Goal: Task Accomplishment & Management: Complete application form

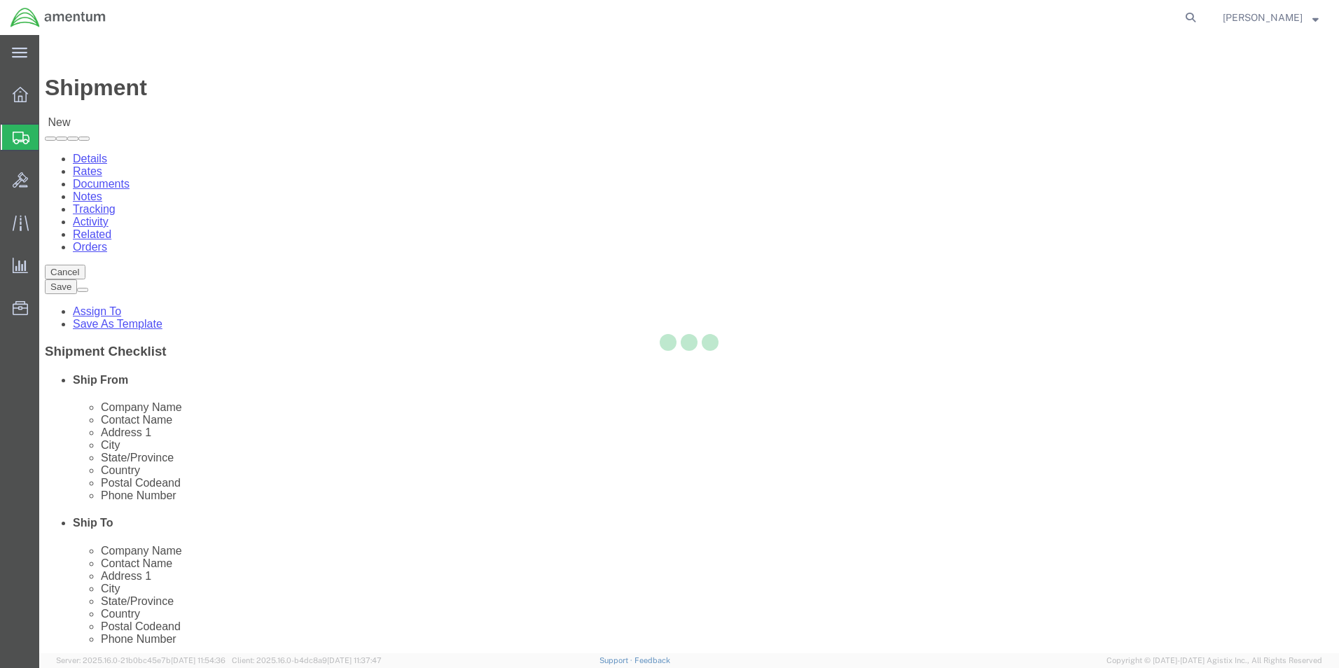
select select
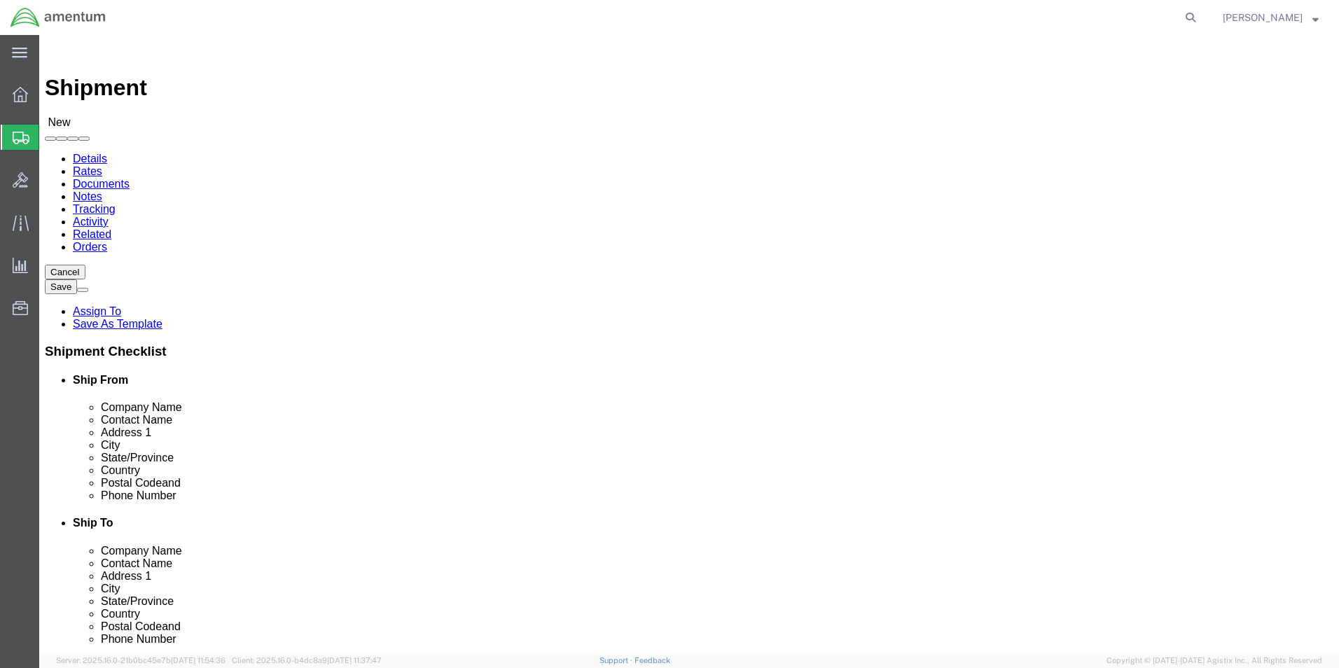
type input "eja"
select select "49930"
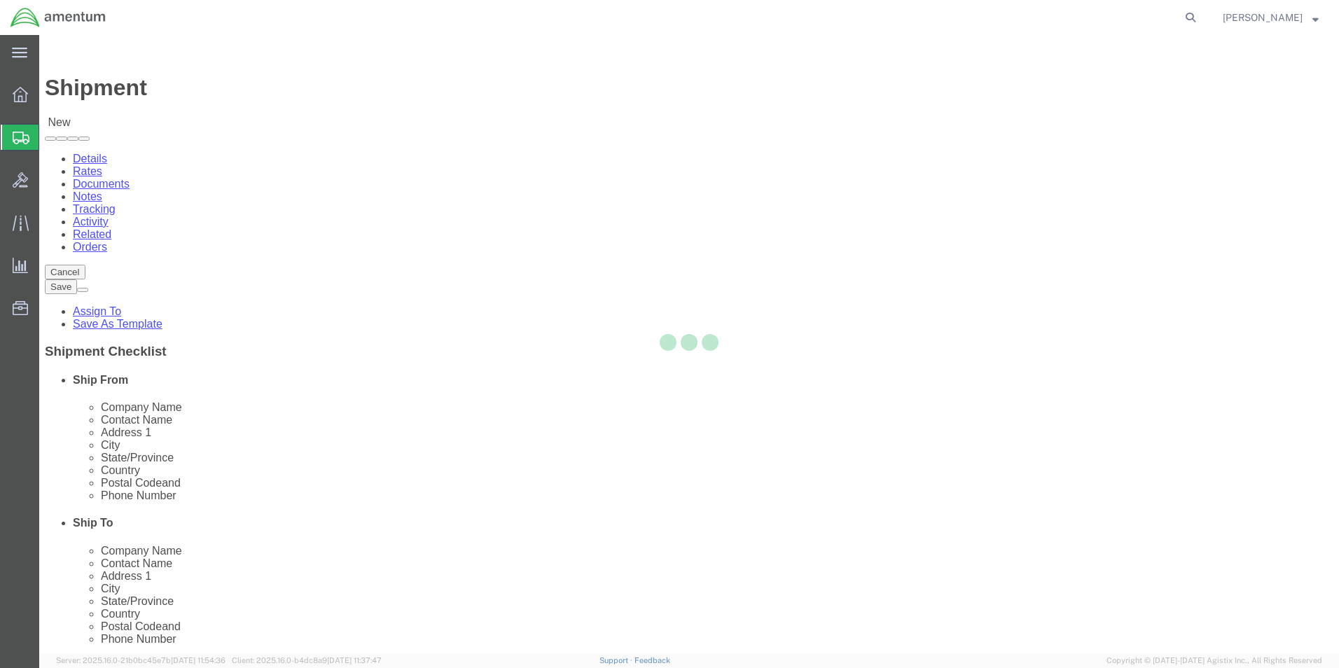
select select "FL"
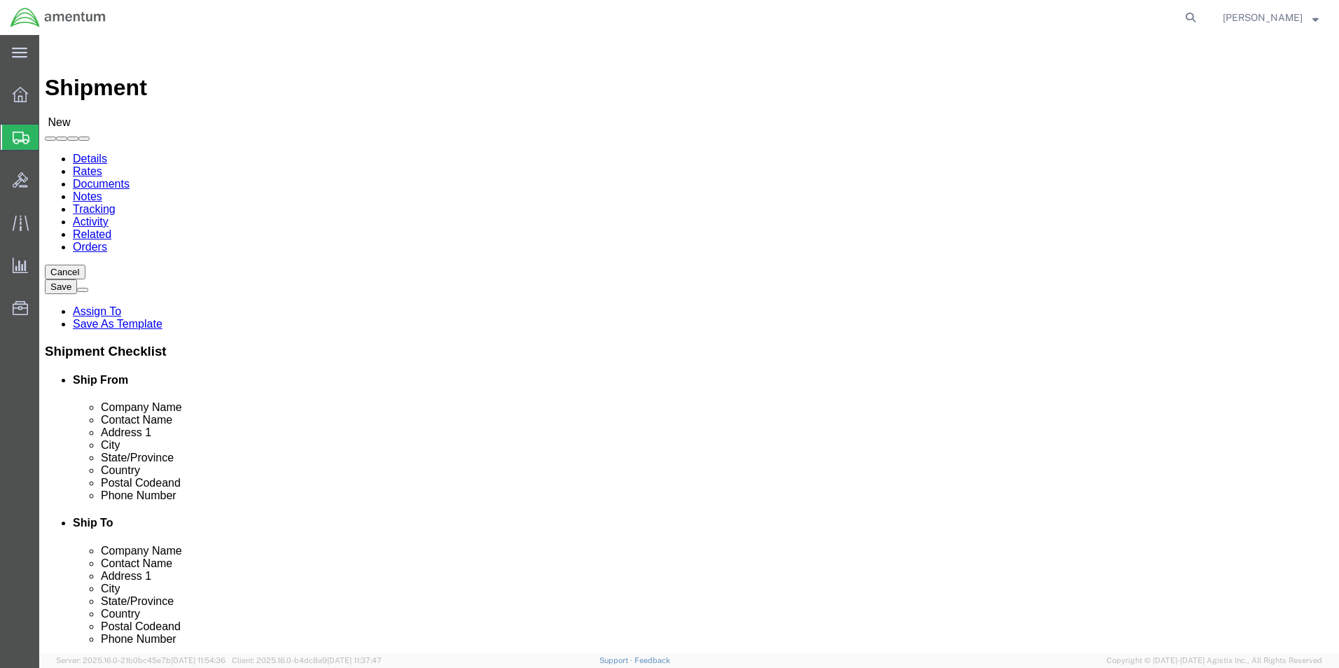
click div "Location [GEOGRAPHIC_DATA], [GEOGRAPHIC_DATA] My Profile Location [PHONE_NUMBER…"
type input "[PERSON_NAME]"
click input "text"
type input "[PHONE_NUMBER]"
drag, startPoint x: 278, startPoint y: 496, endPoint x: 271, endPoint y: 498, distance: 7.3
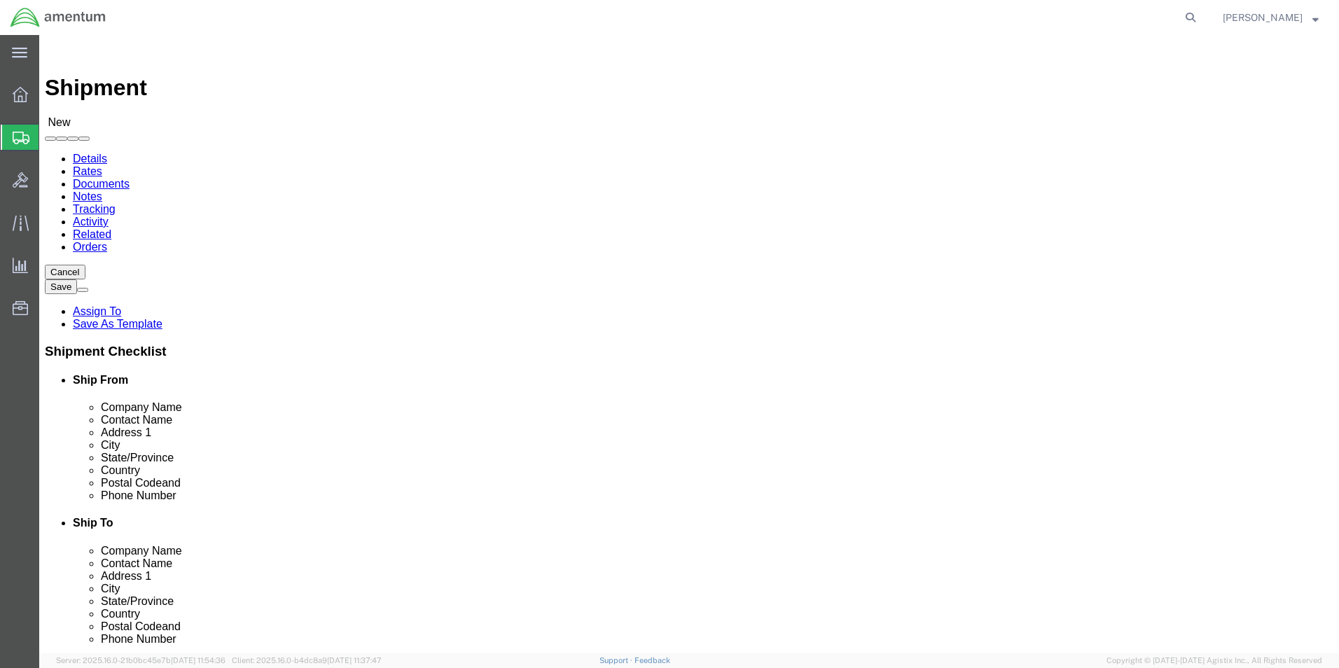
click input "text"
type input "[DOMAIN_NAME][EMAIL_ADDRESS][PERSON_NAME][DOMAIN_NAME]"
type input "epr"
select select "49933"
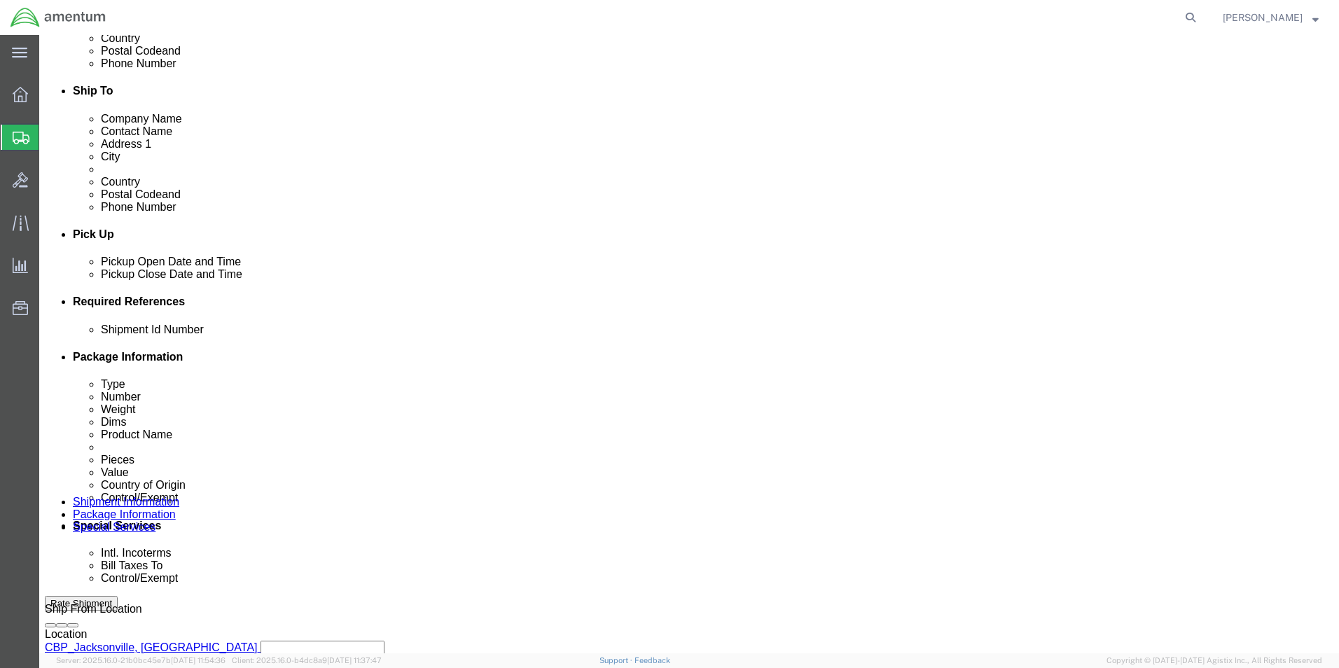
scroll to position [560, 0]
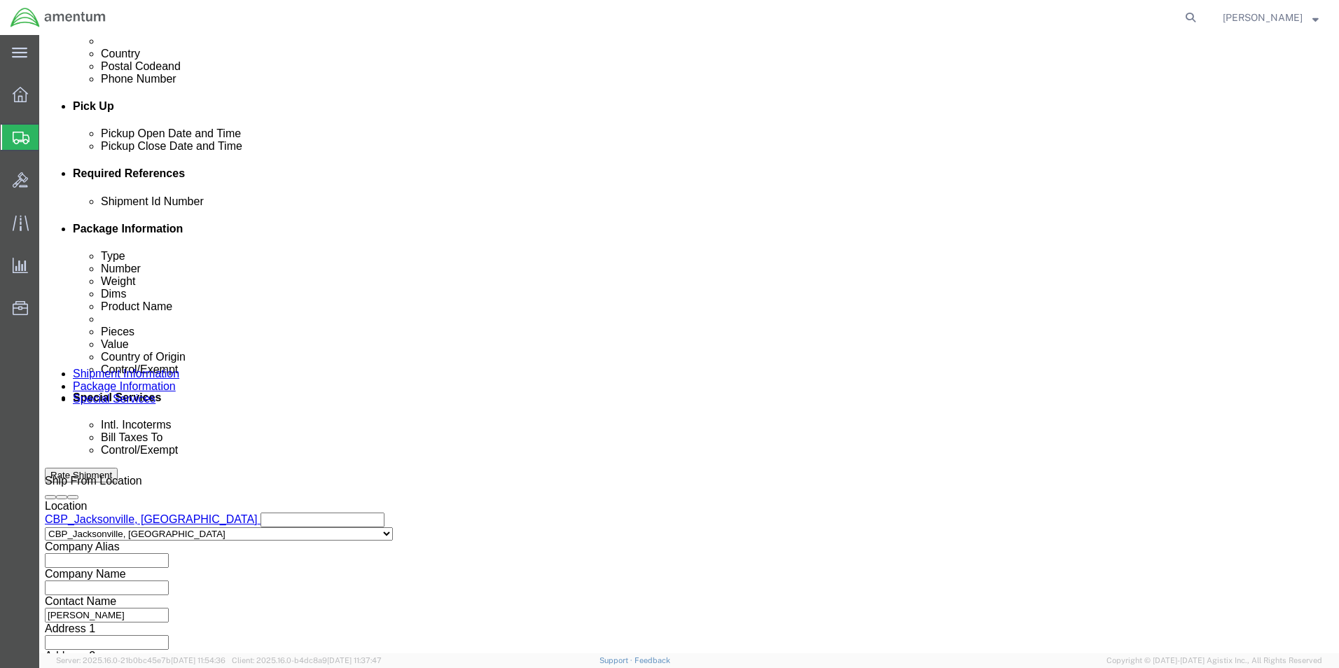
click input "text"
type input "6118.03.03.2219.000.EJA.0000"
click button "Add reference"
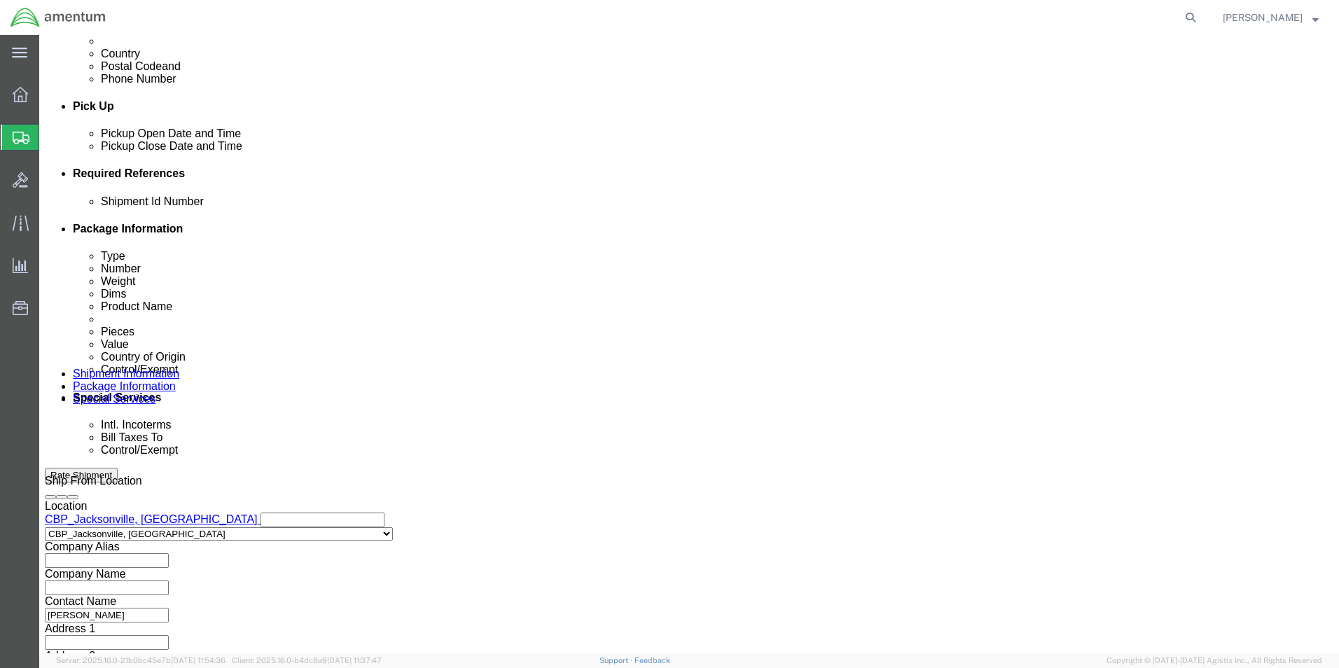
click button "Add reference"
click select "Select Account Type Activity ID Airline Appointment Number ASN Batch Request # …"
select select "DEPT"
click select "Select Account Type Activity ID Airline Appointment Number ASN Batch Request # …"
click input "text"
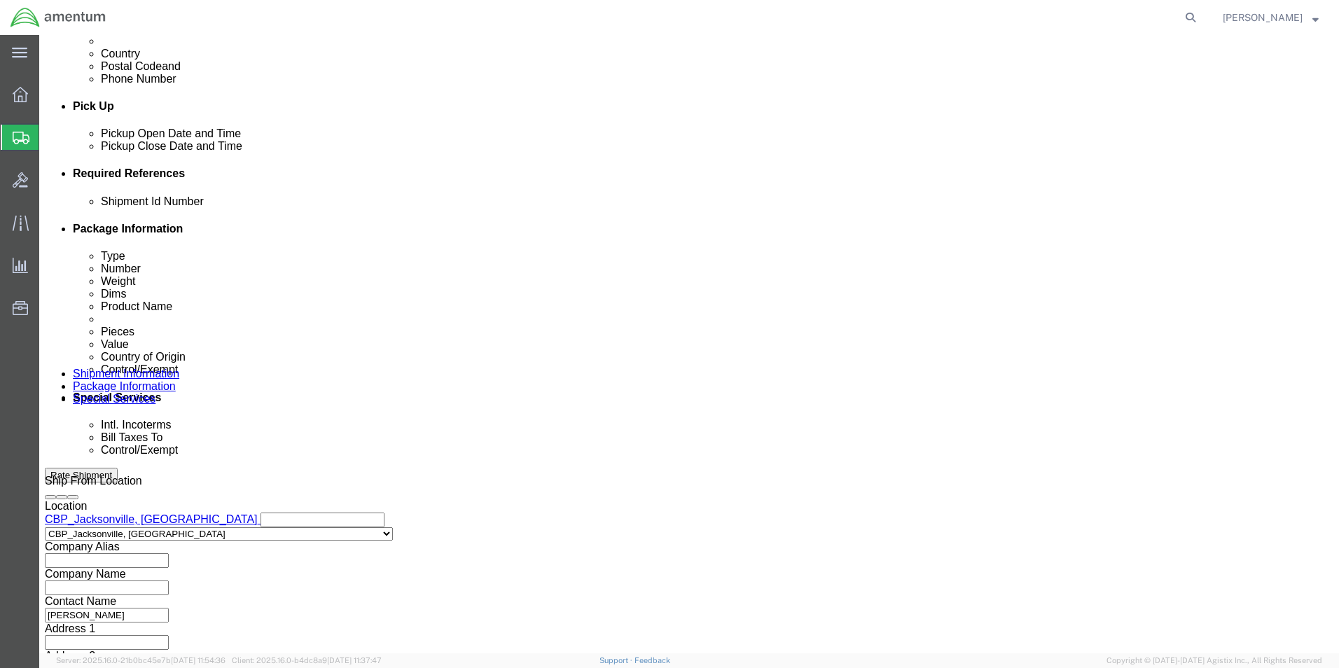
type input "CBP"
click select "Select Account Type Activity ID Airline Appointment Number ASN Batch Request # …"
select select "CUSTREF"
click select "Select Account Type Activity ID Airline Appointment Number ASN Batch Request # …"
click input "text"
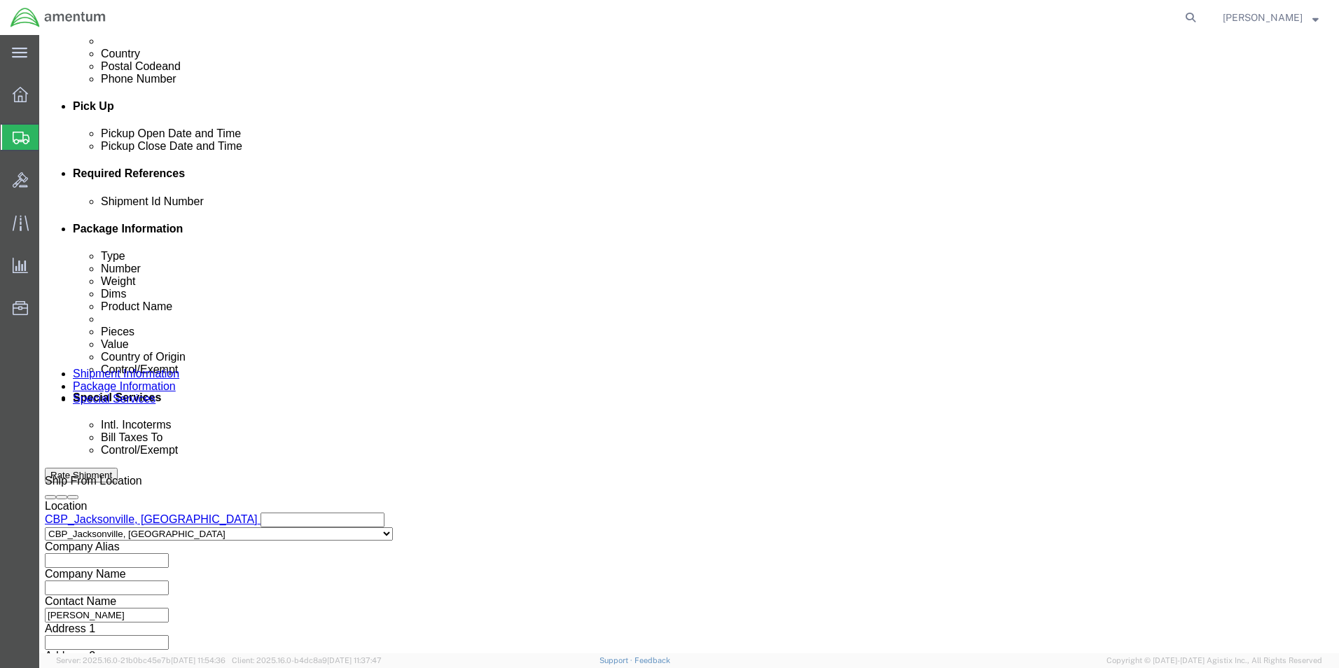
type input "DOD PARTS"
click button "Continue"
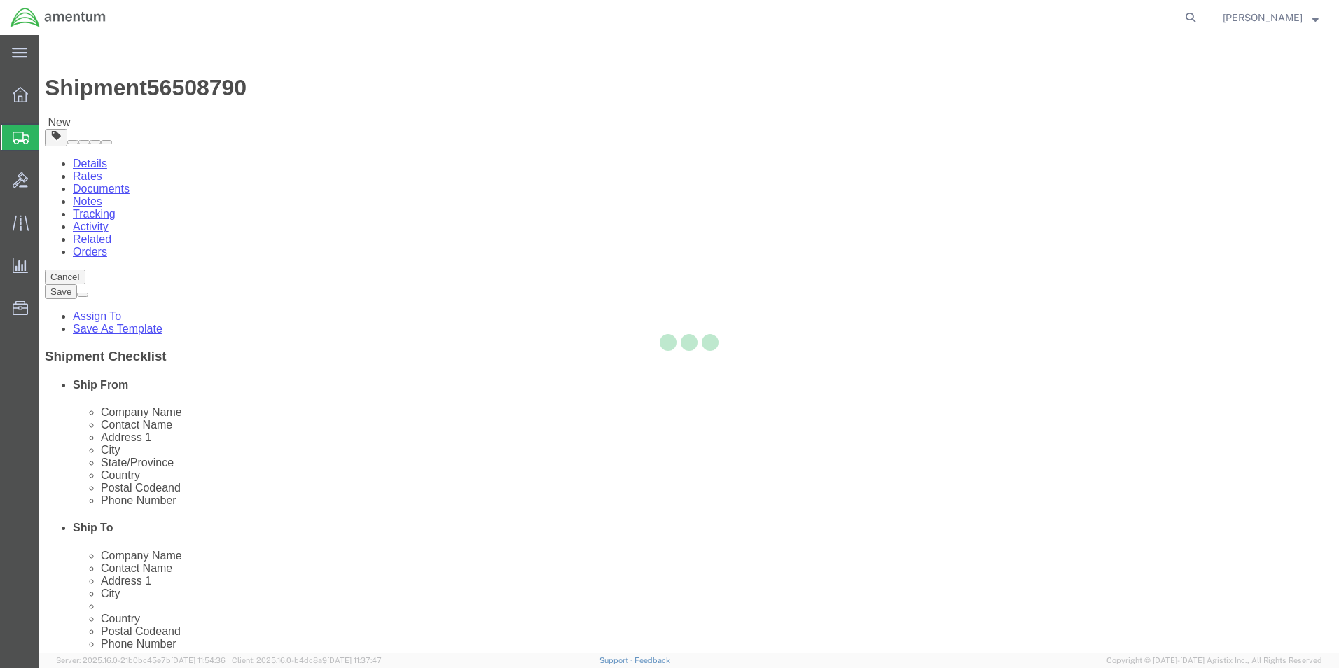
select select "CBOX"
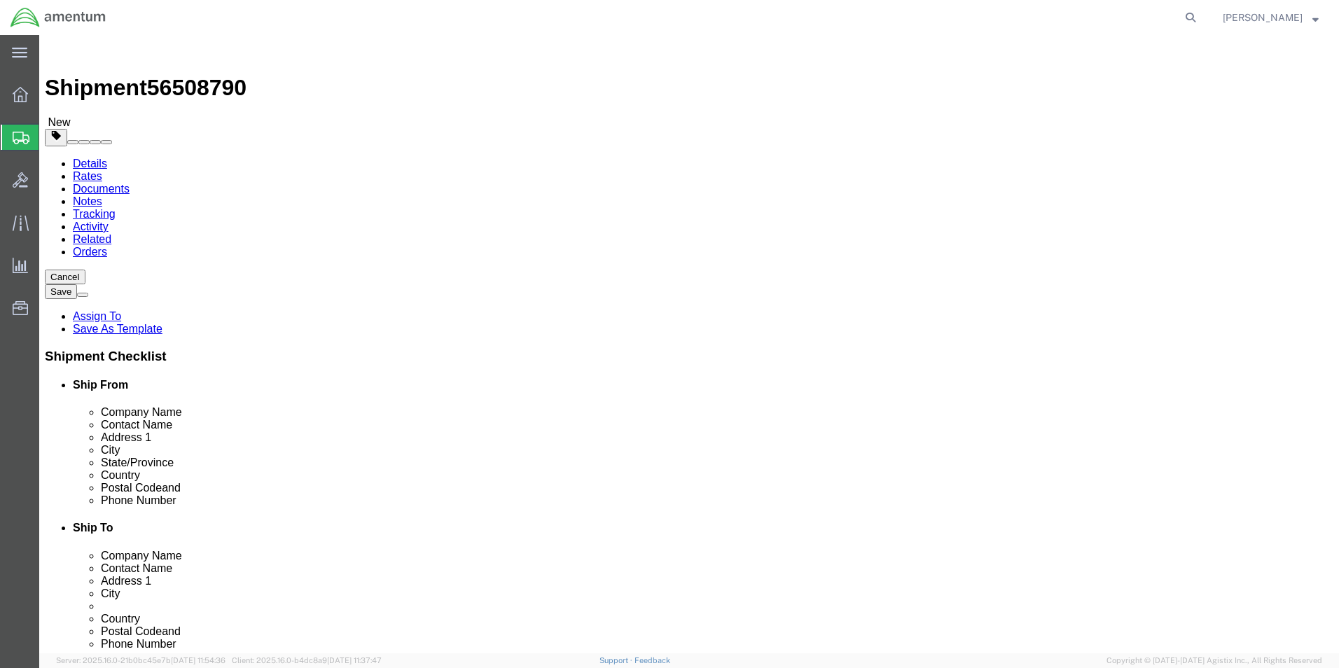
click input "text"
type input "12"
type input "8"
type input "5"
click input "0.00"
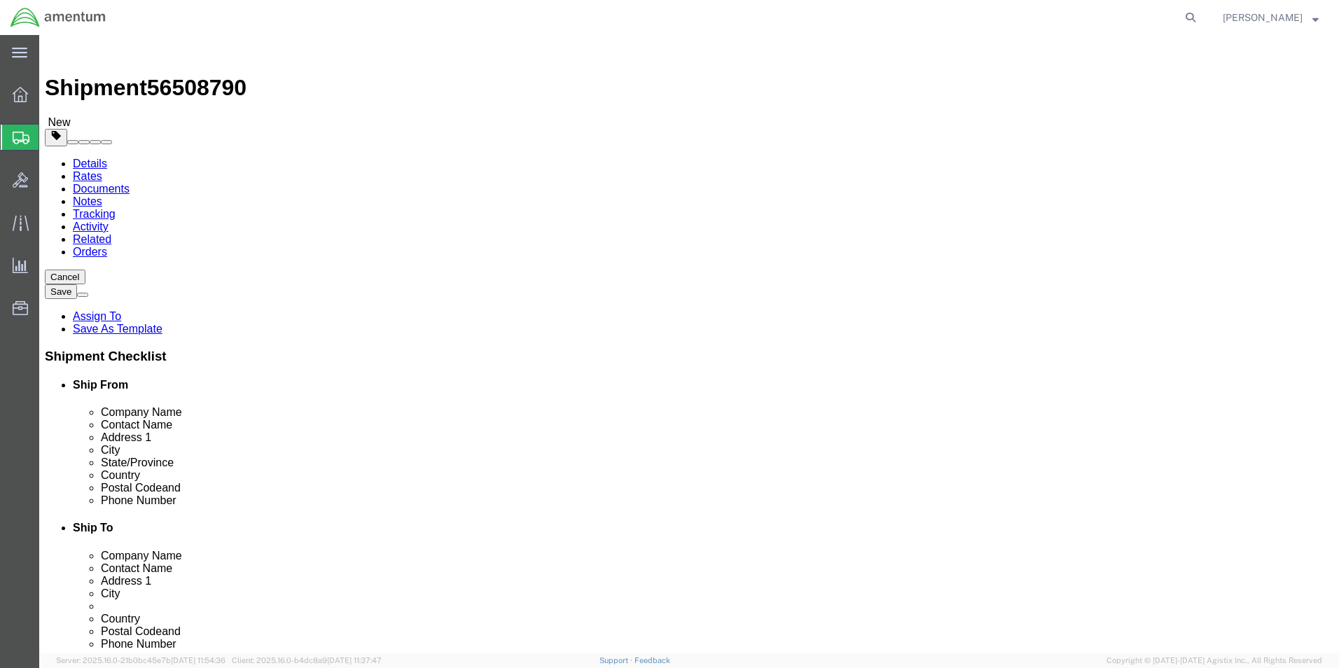
type input "2.00"
click link "Add Content"
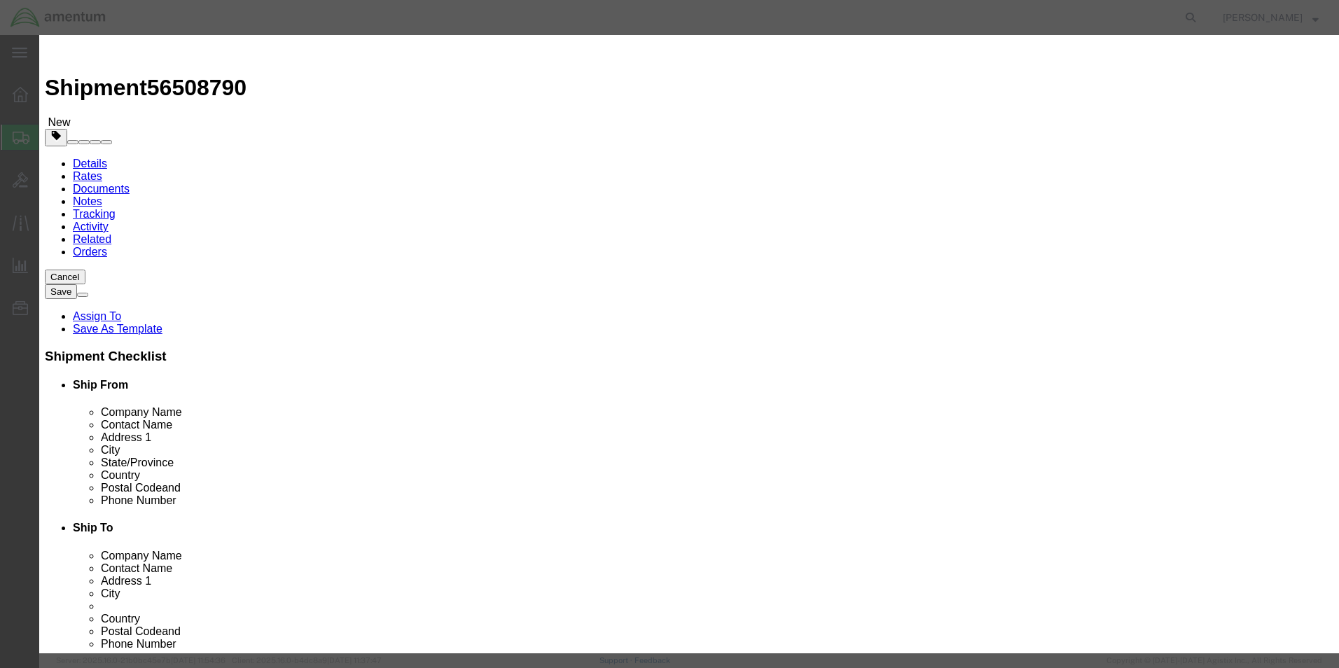
click input "text"
type input "2"
type input "DOD PARTS"
click input "0"
type input "1"
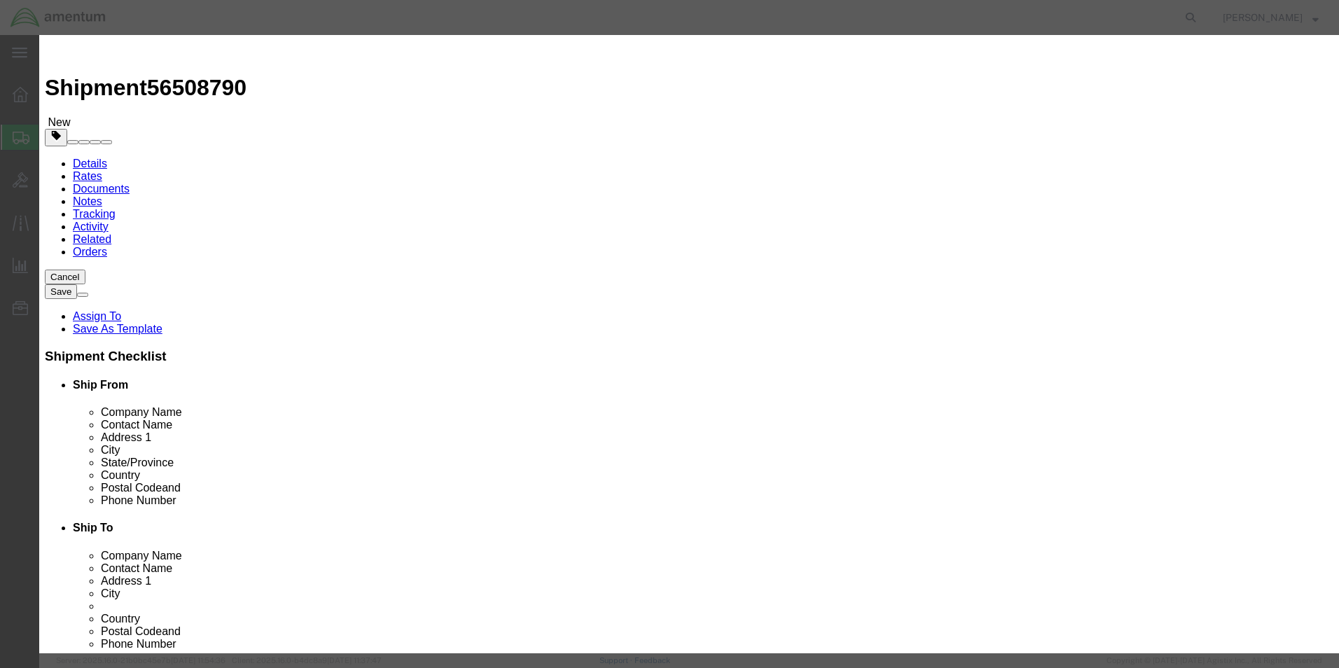
click input "text"
type input "75.00"
click select "Select [GEOGRAPHIC_DATA] [GEOGRAPHIC_DATA] [GEOGRAPHIC_DATA] [GEOGRAPHIC_DATA] …"
select select "US"
click select "Select [GEOGRAPHIC_DATA] [GEOGRAPHIC_DATA] [GEOGRAPHIC_DATA] [GEOGRAPHIC_DATA] …"
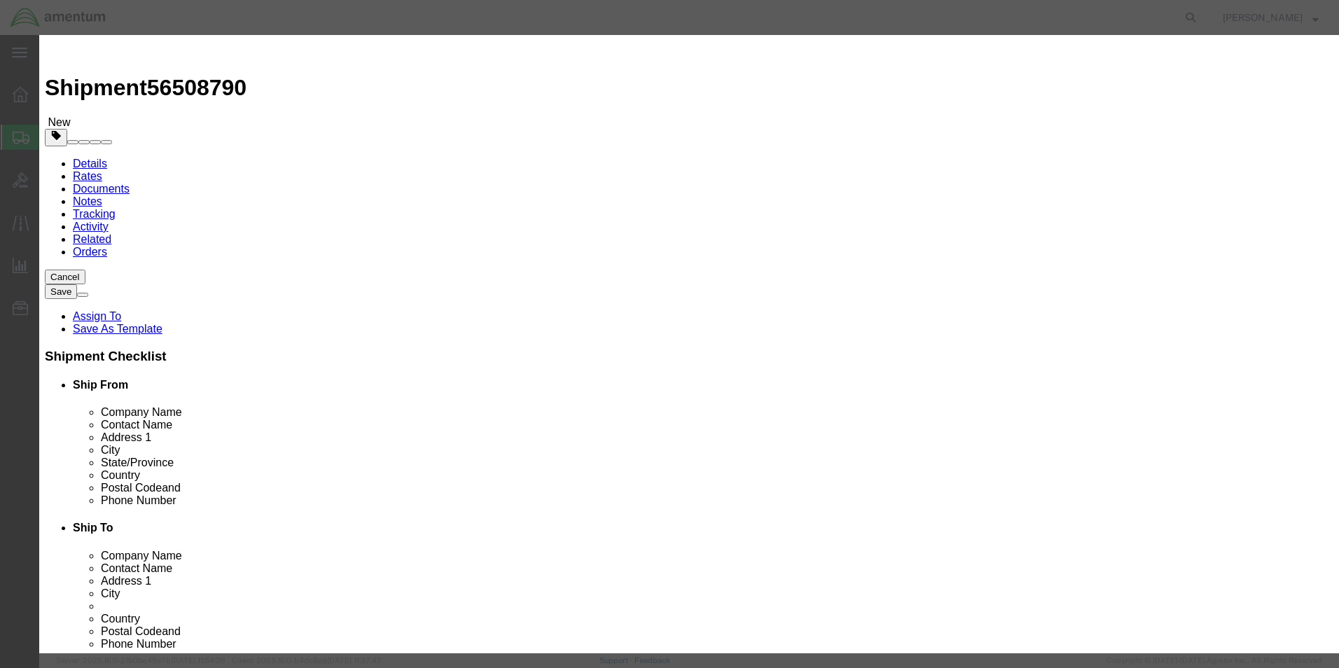
scroll to position [210, 0]
click select "Select ATF BIS DEA EPA FDA FTR ITAR OFAC Other (OPA)"
select select "FTR"
click select "Select ATF BIS DEA EPA FDA FTR ITAR OFAC Other (OPA)"
click select "Select 30.2(d)(2) 30.36 30.37(a) 30.37(f) 30.37(g) 30.37(h) 30.37(i) 30.37(j) 3…"
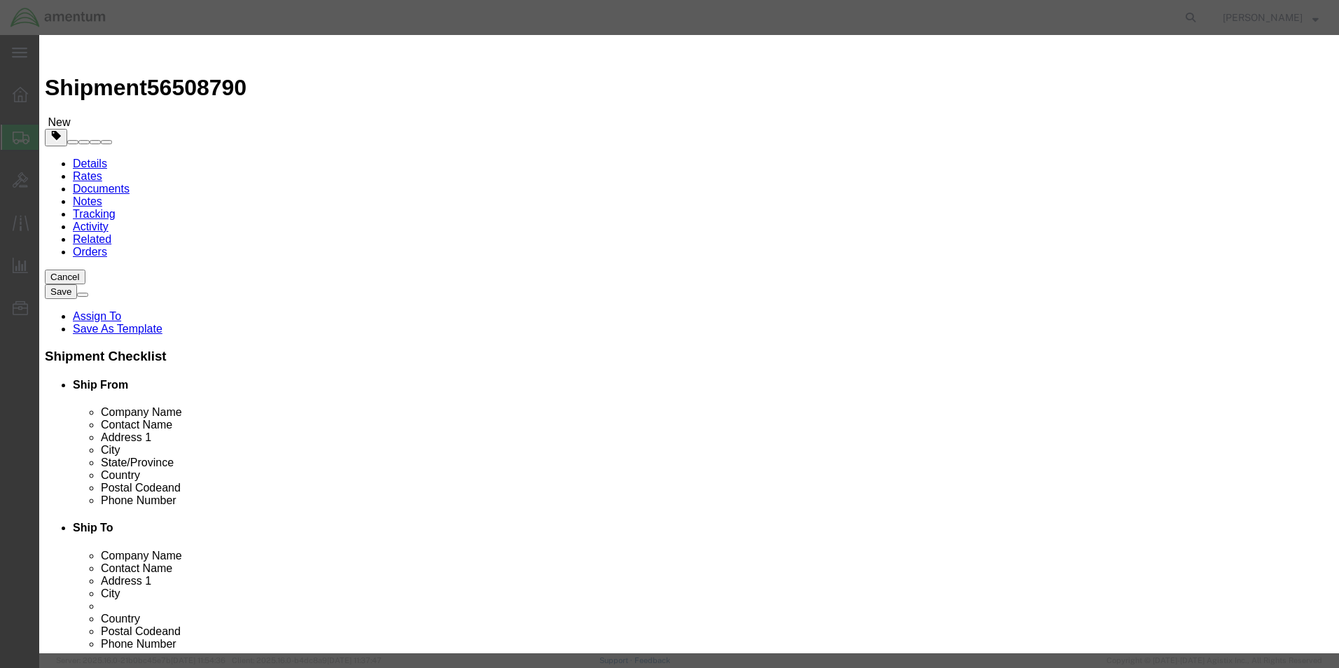
select select "30.37(a)"
click select "Select 30.2(d)(2) 30.36 30.37(a) 30.37(f) 30.37(g) 30.37(h) 30.37(i) 30.37(j) 3…"
click button "Save & Close"
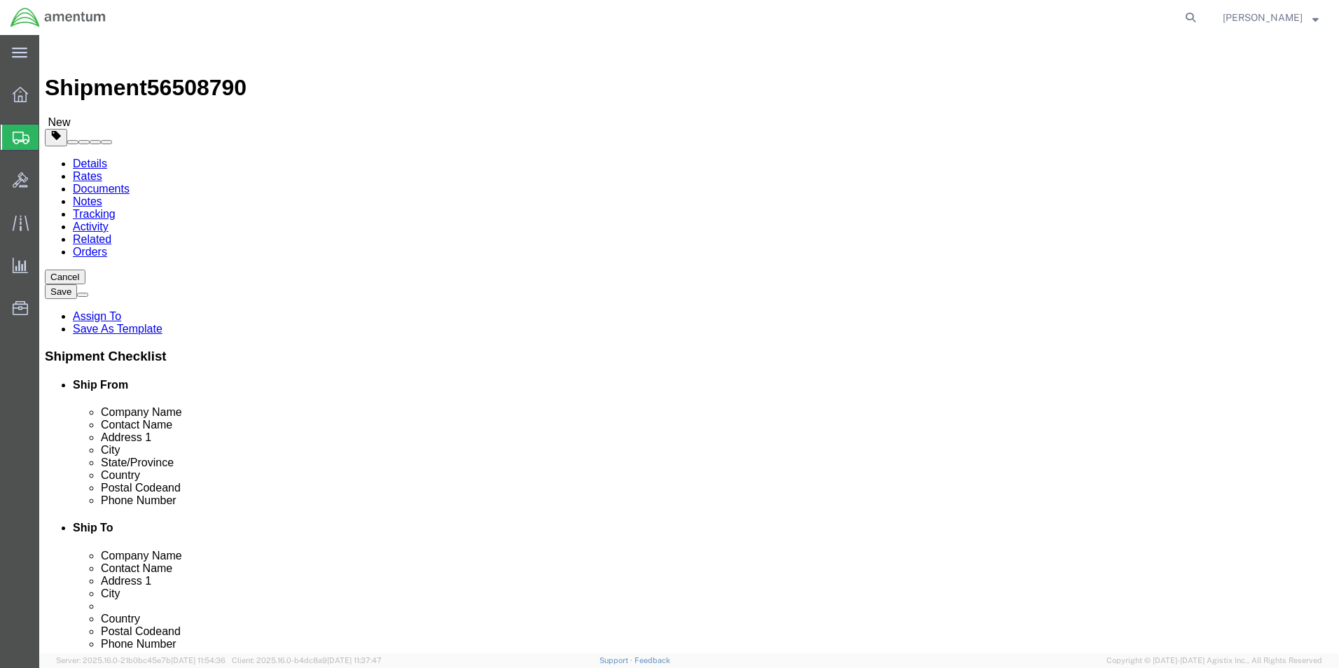
click button "Continue"
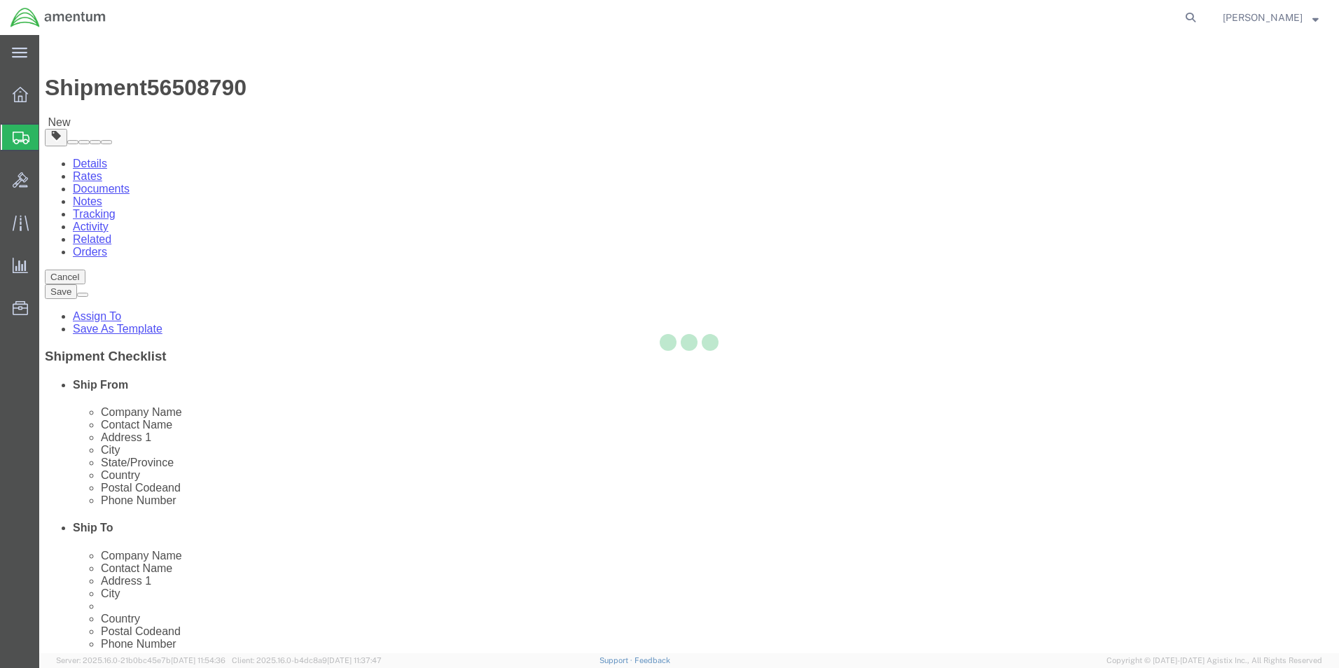
select select
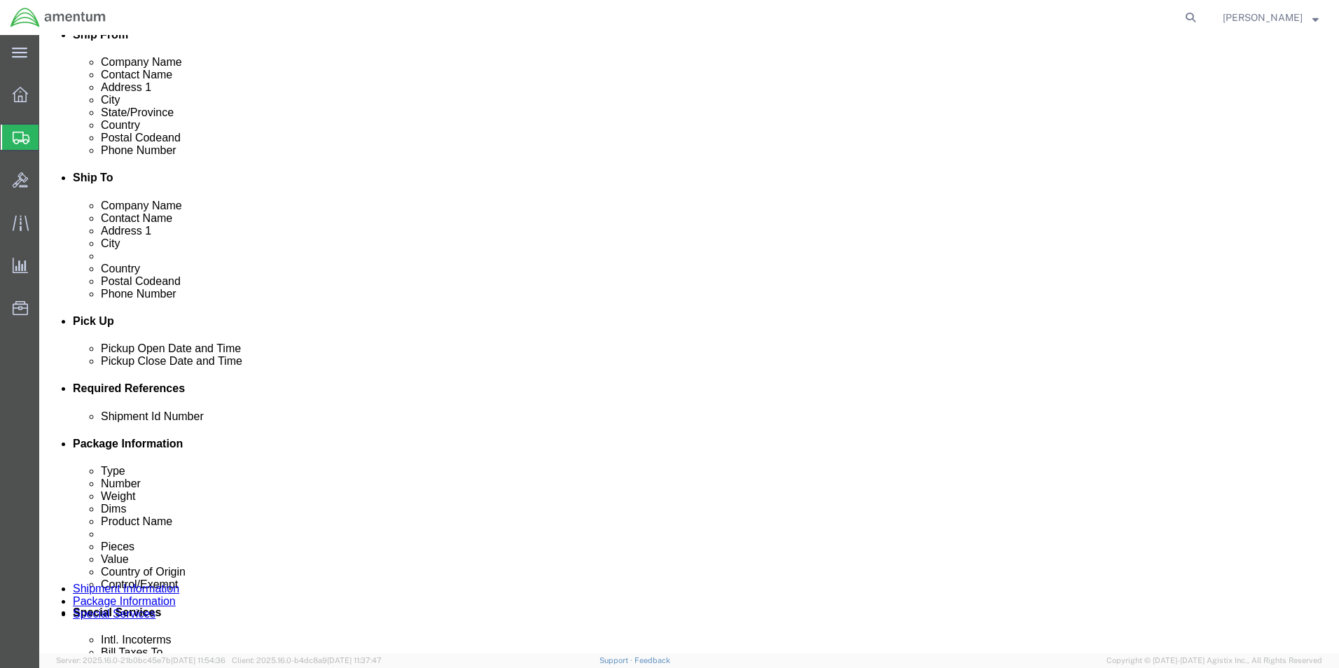
scroll to position [490, 0]
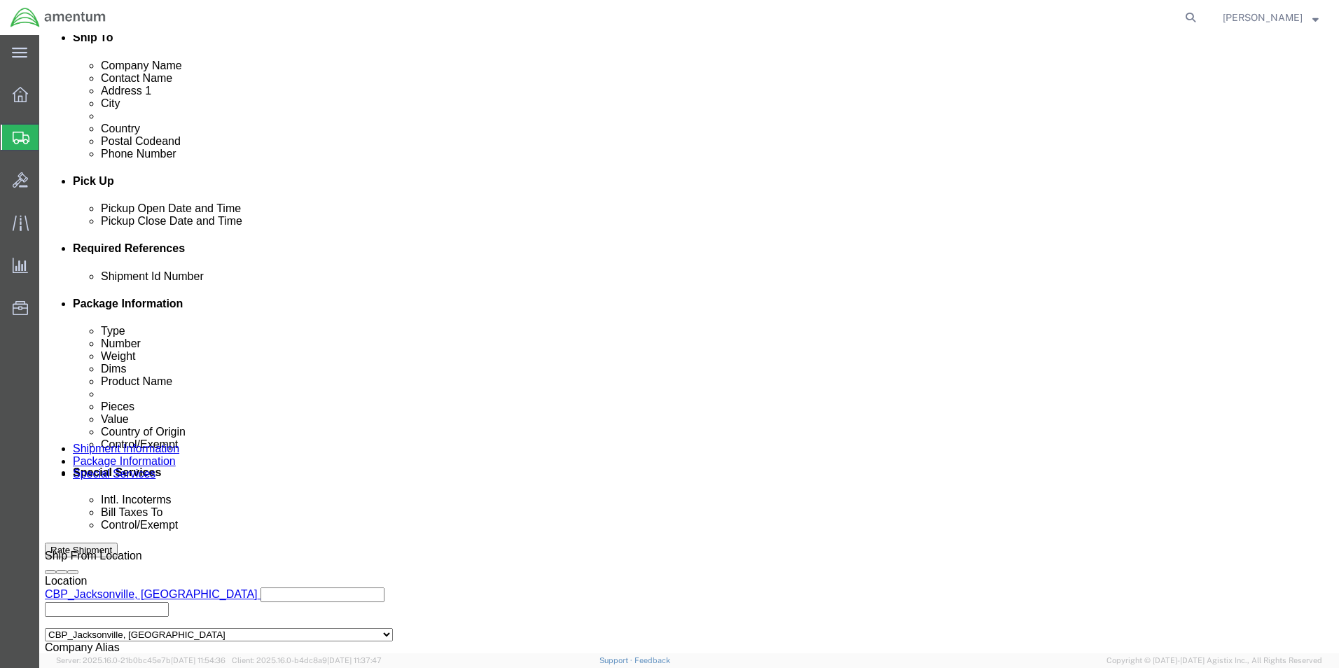
click select "Select Carriage Insurance Paid Carriage Paid To Cost and Freight Cost Insurance…"
select select "DAP"
click select "Select Carriage Insurance Paid Carriage Paid To Cost and Freight Cost Insurance…"
select select "SHIP"
click select "Select Recipient Account Sender/Shipper Third Party Account"
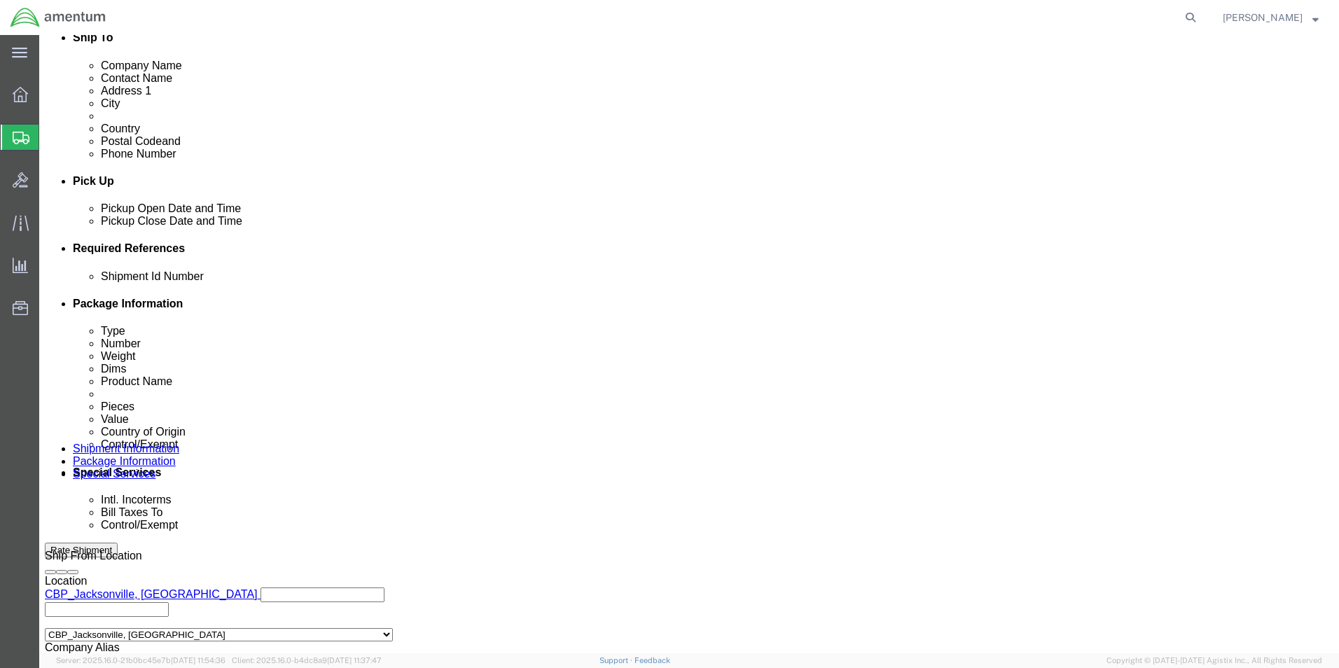
select select "SHIP"
click select "Select Recipient Account Sender/Shipper Third Party Account"
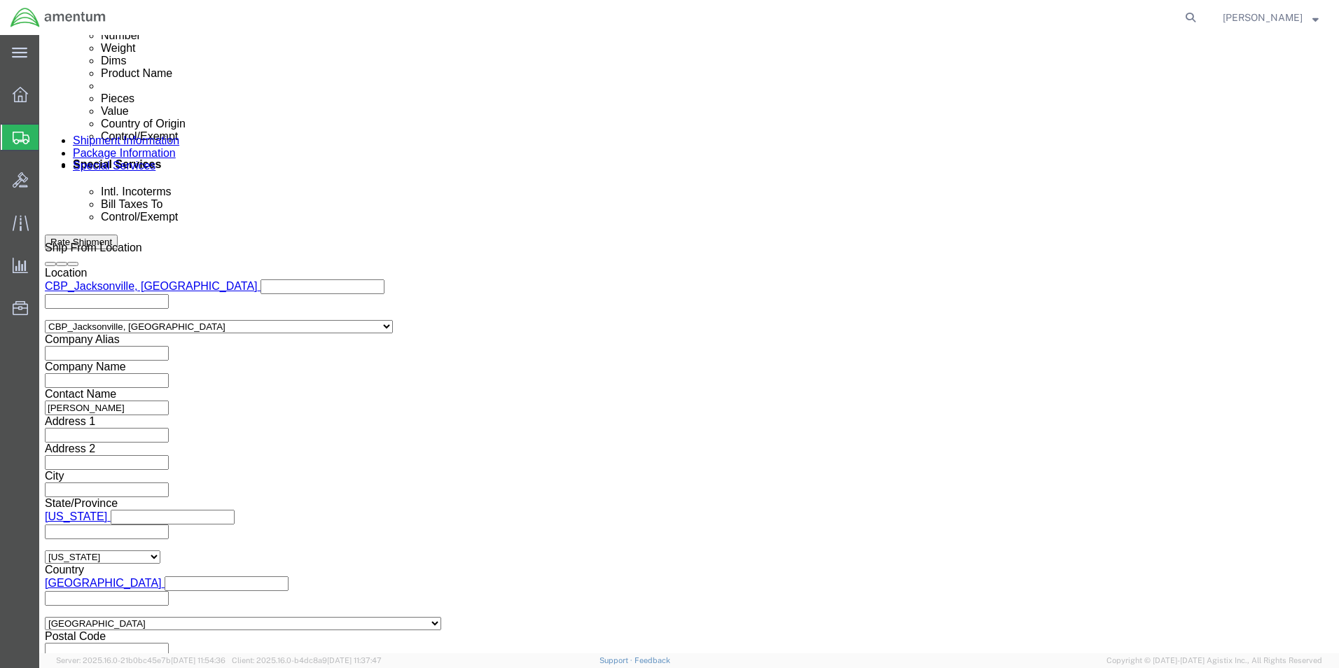
scroll to position [841, 0]
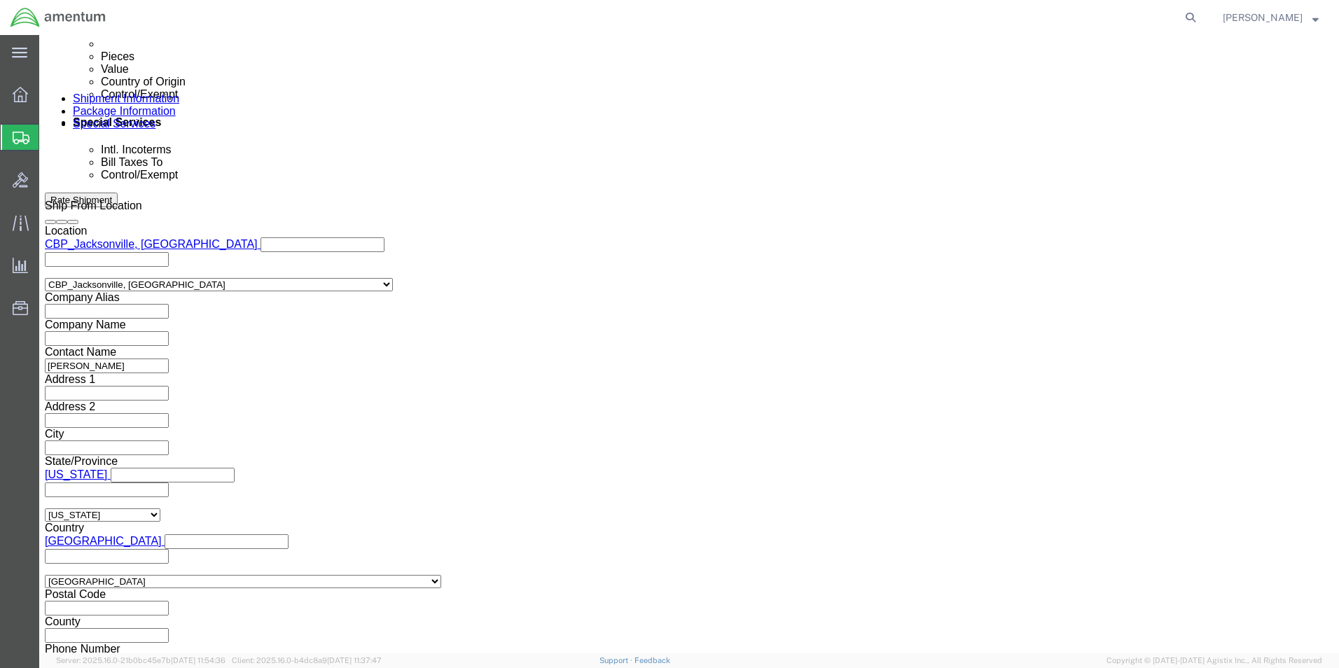
click select "Select ATF BIS DEA EPA FDA FTR ITAR OFAC Other (OPA)"
select select "FTR"
click select "Select ATF BIS DEA EPA FDA FTR ITAR OFAC Other (OPA)"
click select "Select 30.2(d)(2) 30.36 30.37(a) 30.37(f) 30.37(g) 30.37(h) 30.37(i) 30.37(j) 3…"
select select "30.37(a)"
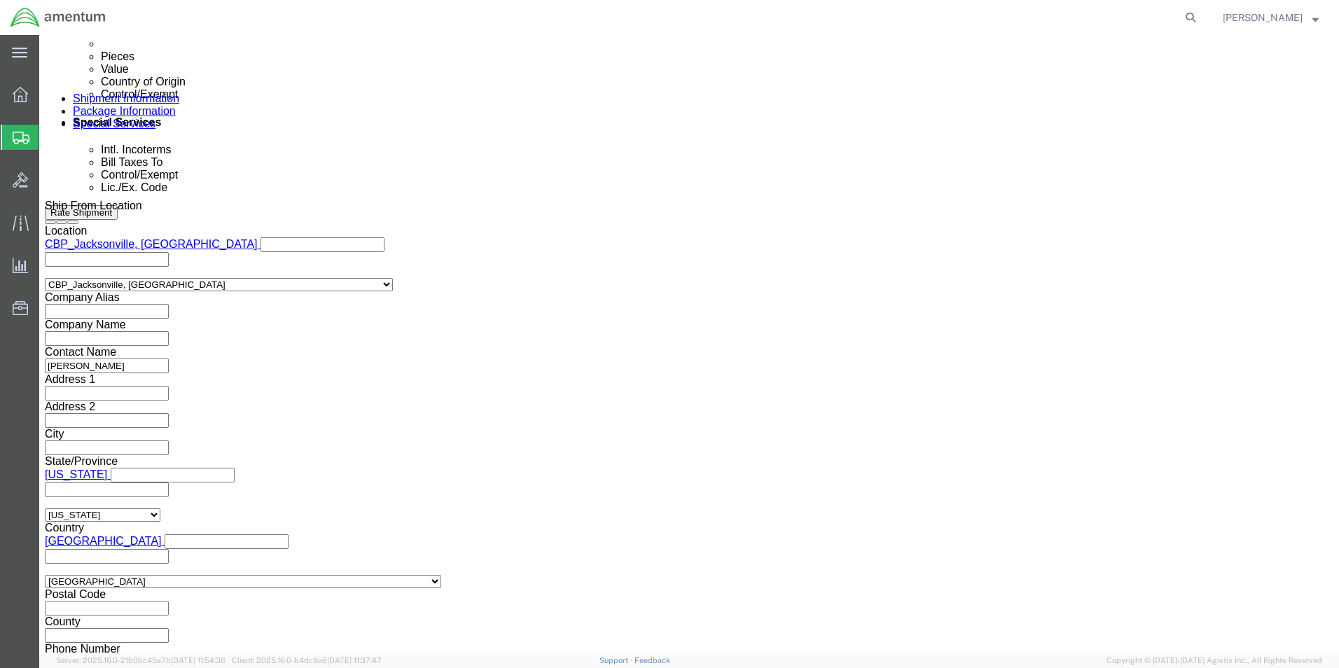
click select "Select 30.2(d)(2) 30.36 30.37(a) 30.37(f) 30.37(g) 30.37(h) 30.37(i) 30.37(j) 3…"
click select "Select AES-Direct EEI Carrier File EEI EEI Exempt"
select select "EXEM"
click select "Select AES-Direct EEI Carrier File EEI EEI Exempt"
click button "Rate Shipment"
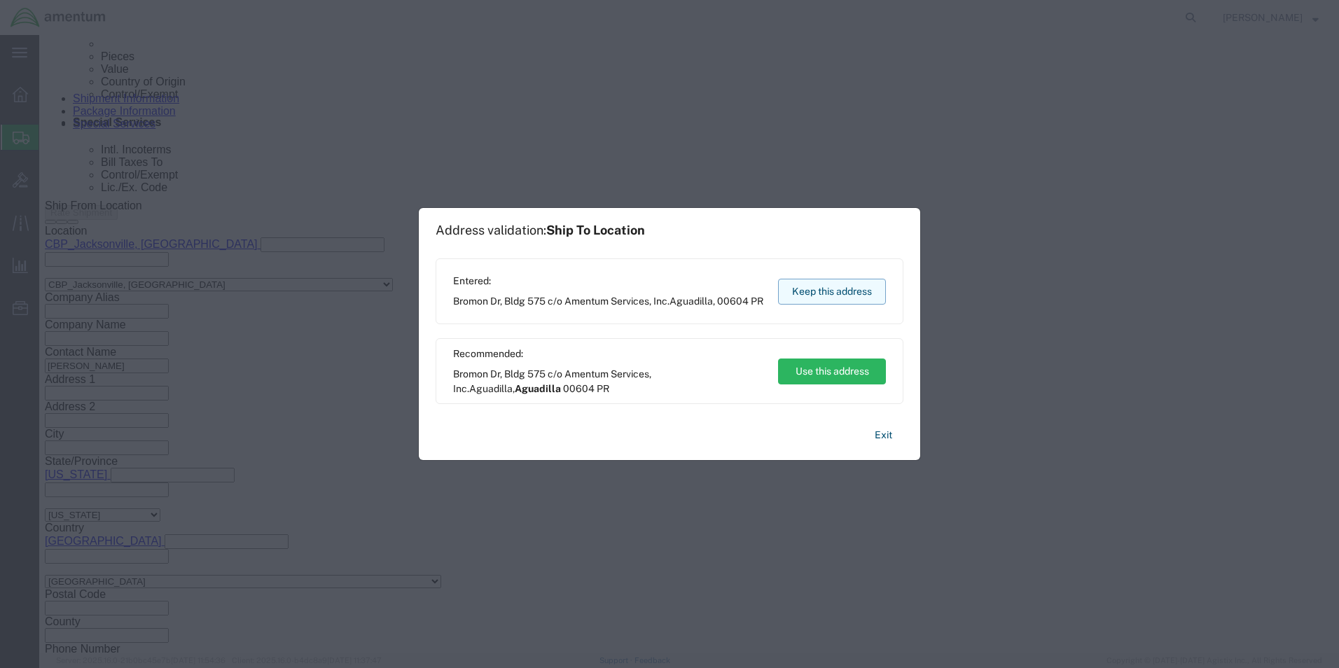
click at [853, 291] on button "Keep this address" at bounding box center [832, 292] width 108 height 26
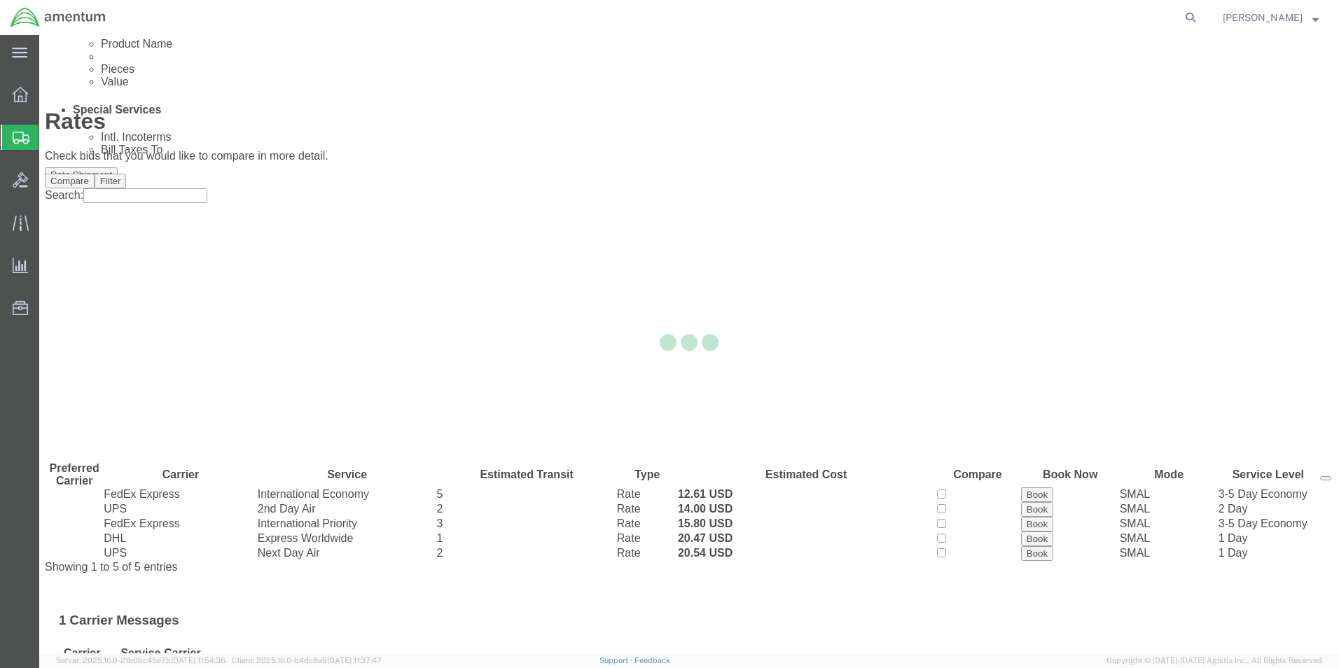
scroll to position [0, 0]
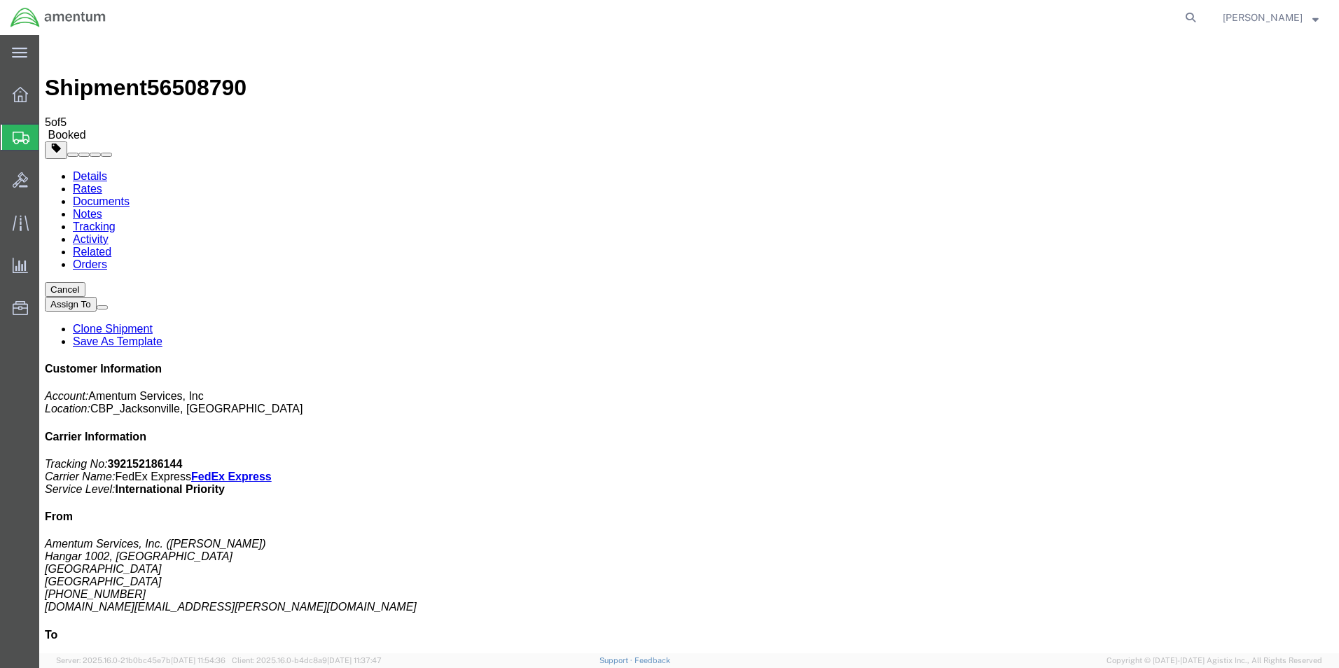
drag, startPoint x: 108, startPoint y: 304, endPoint x: 243, endPoint y: 324, distance: 136.6
drag, startPoint x: 135, startPoint y: 224, endPoint x: 760, endPoint y: 261, distance: 626.0
